Goal: Transaction & Acquisition: Purchase product/service

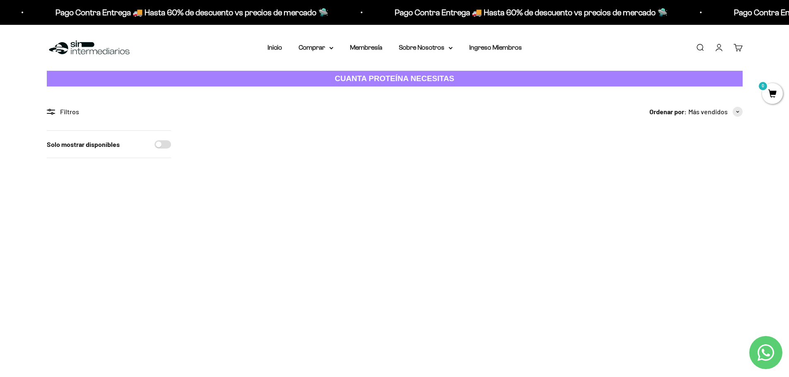
click at [473, 190] on img at bounding box center [466, 181] width 102 height 102
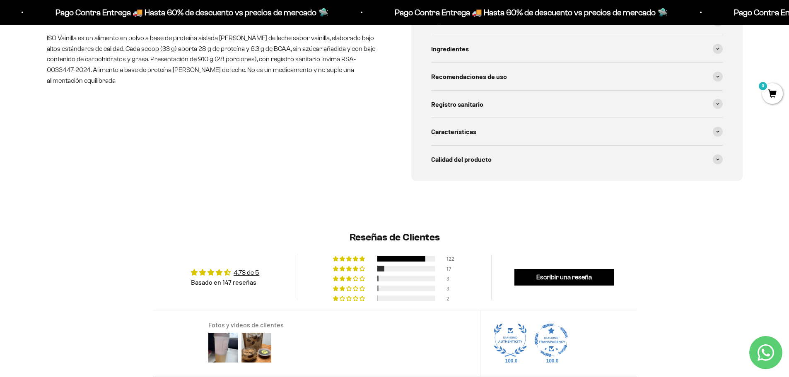
scroll to position [248, 0]
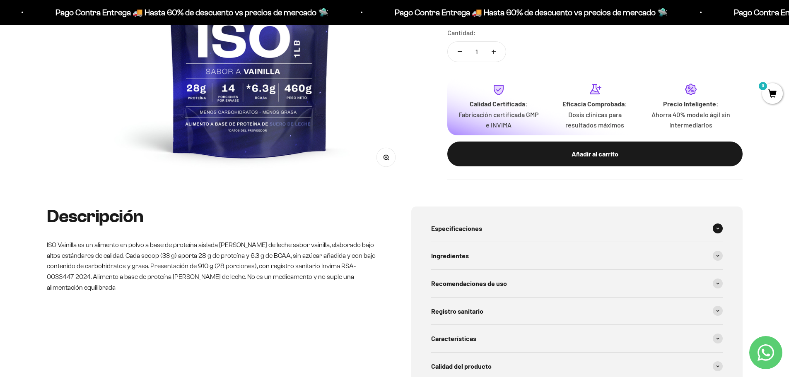
click at [461, 231] on span "Especificaciones" at bounding box center [456, 228] width 51 height 11
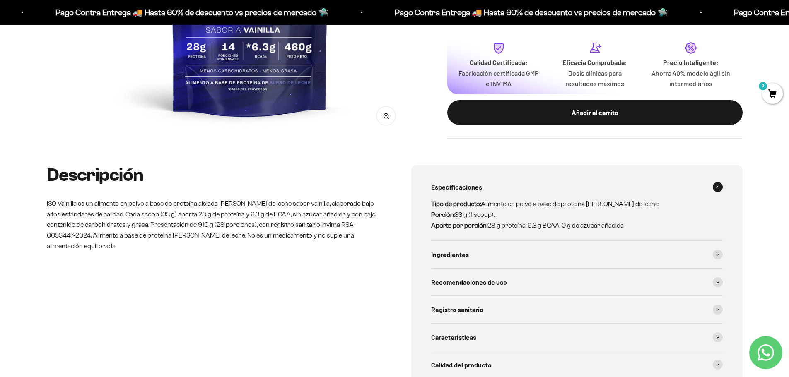
scroll to position [331, 0]
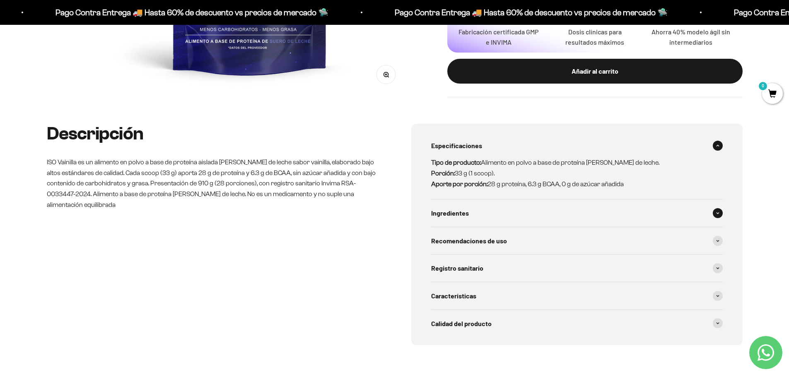
click at [448, 218] on span "Ingredientes" at bounding box center [450, 213] width 38 height 11
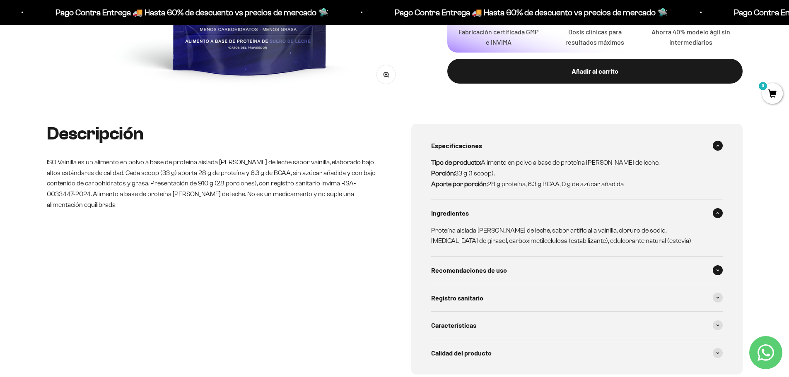
scroll to position [373, 0]
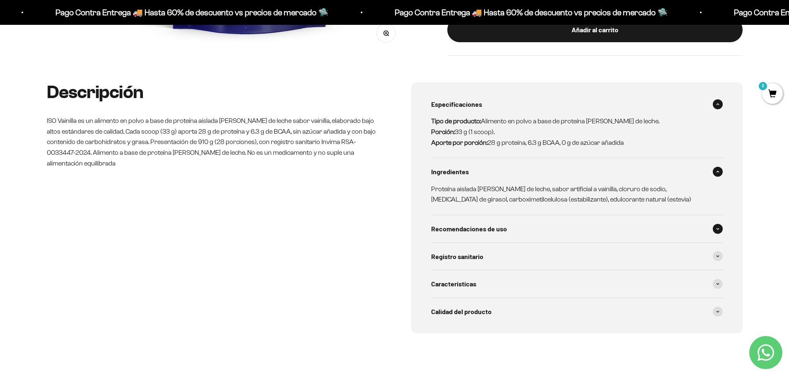
click at [469, 227] on span "Recomendaciones de uso" at bounding box center [469, 229] width 76 height 11
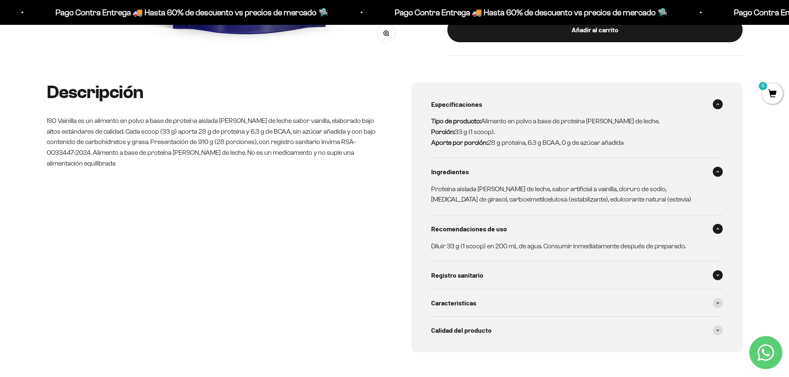
click at [456, 277] on span "Registro sanitario" at bounding box center [457, 275] width 52 height 11
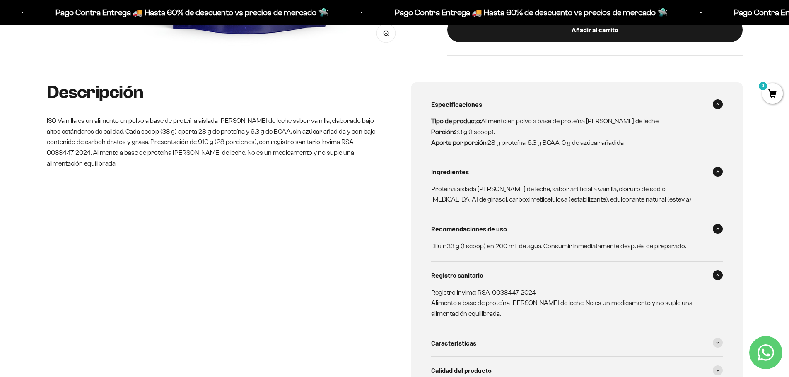
scroll to position [414, 0]
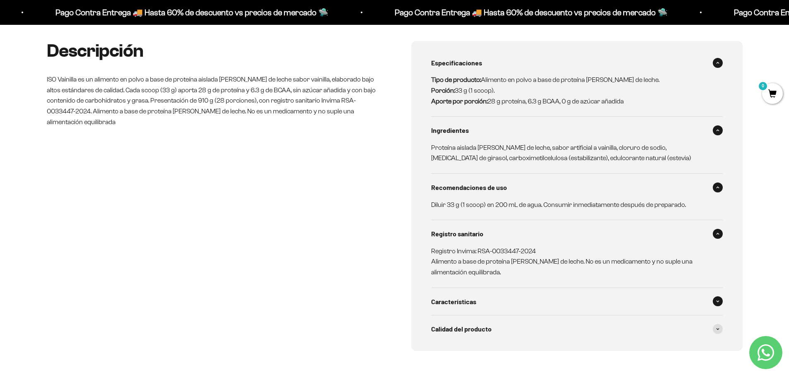
click at [458, 303] on span "Características" at bounding box center [453, 302] width 45 height 11
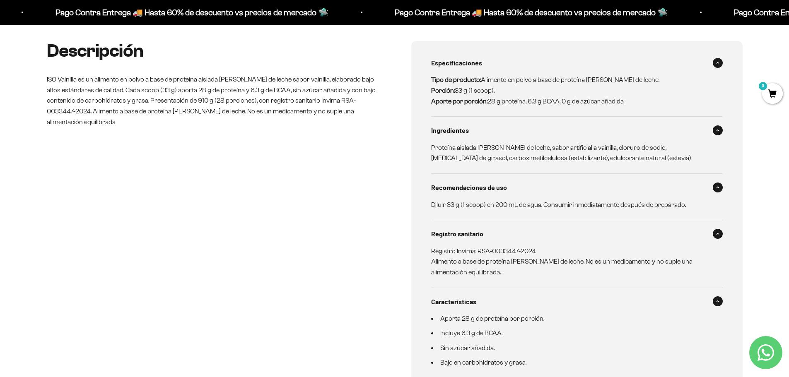
scroll to position [538, 0]
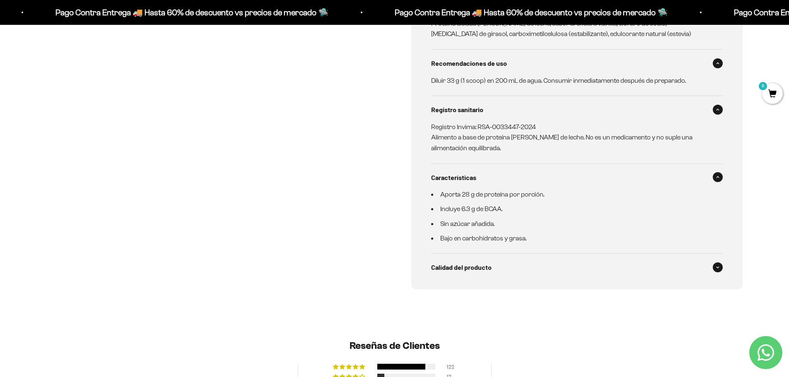
click at [457, 268] on span "Calidad del producto" at bounding box center [461, 267] width 60 height 11
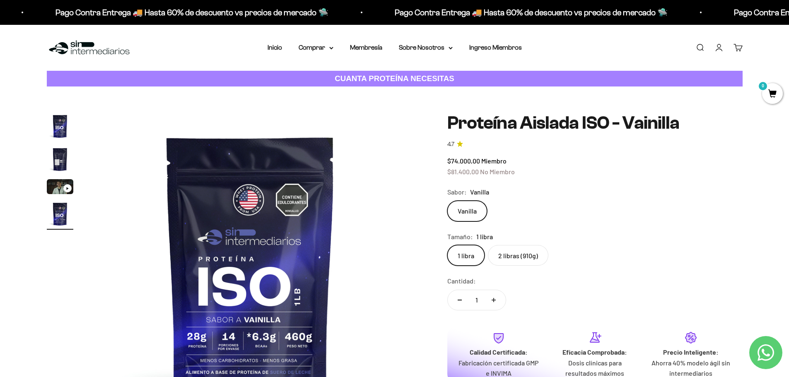
scroll to position [124, 0]
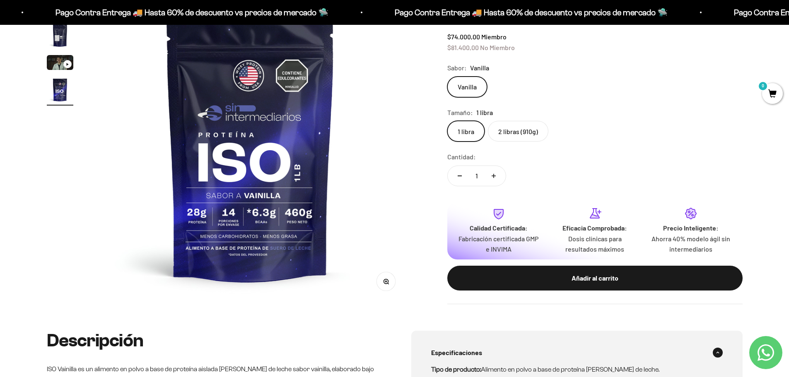
click at [592, 229] on strong "Eficacia Comprobada:" at bounding box center [594, 228] width 65 height 8
click at [685, 218] on icon at bounding box center [690, 213] width 13 height 13
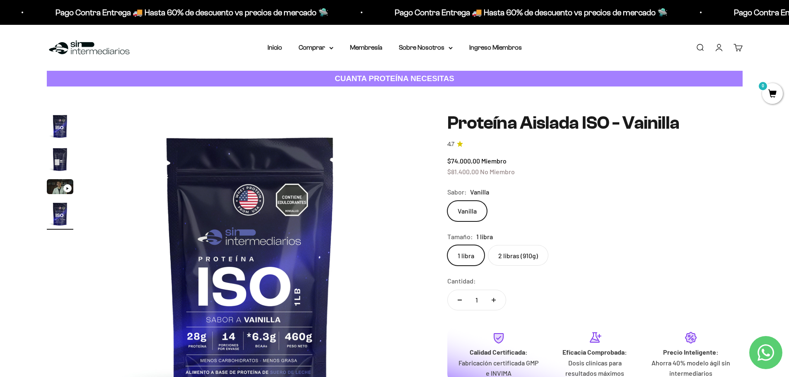
scroll to position [41, 0]
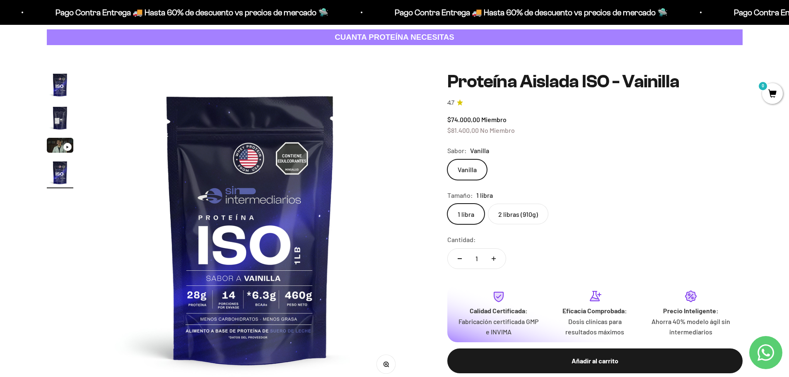
click at [761, 354] on icon "Contact us on WhatsApp" at bounding box center [765, 353] width 17 height 17
